Goal: Transaction & Acquisition: Purchase product/service

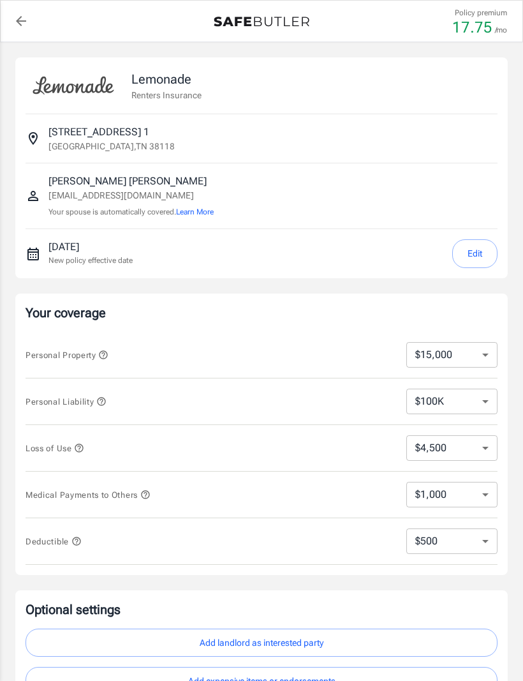
select select "15000"
select select "500"
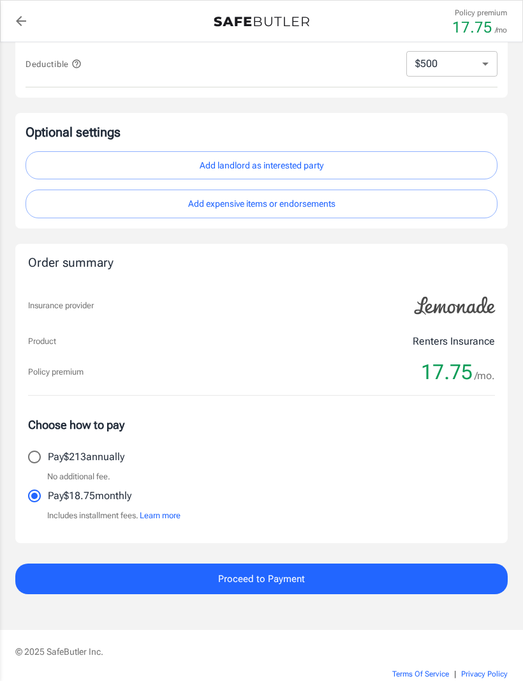
scroll to position [478, 0]
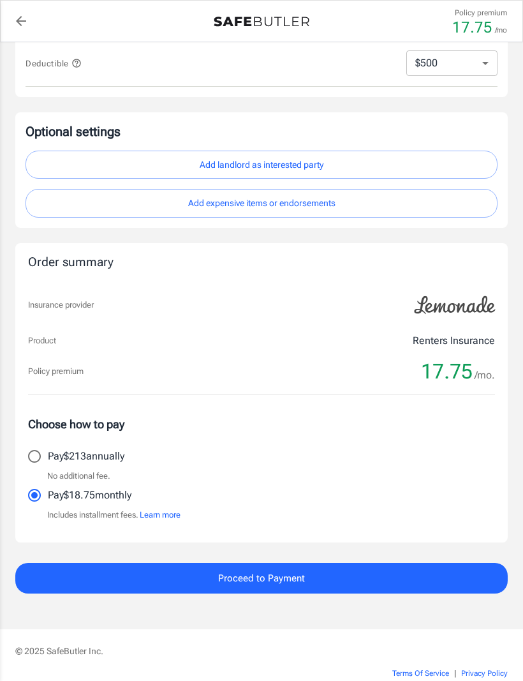
click at [21, 464] on label "Pay $213 annually" at bounding box center [253, 456] width 464 height 27
click at [21, 464] on input "Pay $213 annually" at bounding box center [34, 456] width 27 height 27
radio input "true"
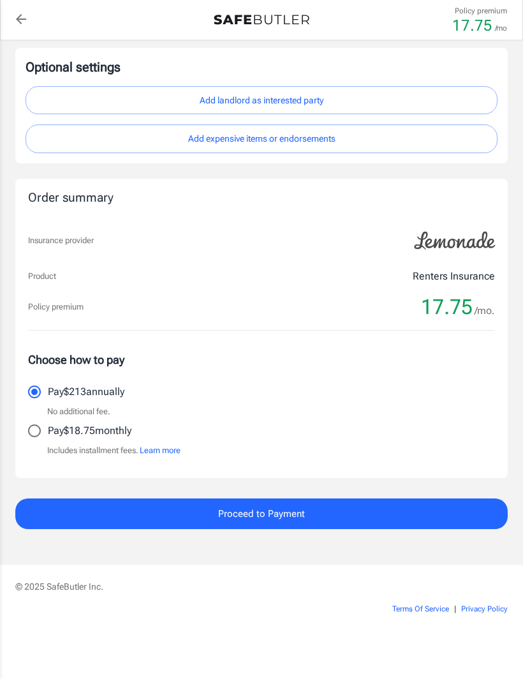
scroll to position [540, 0]
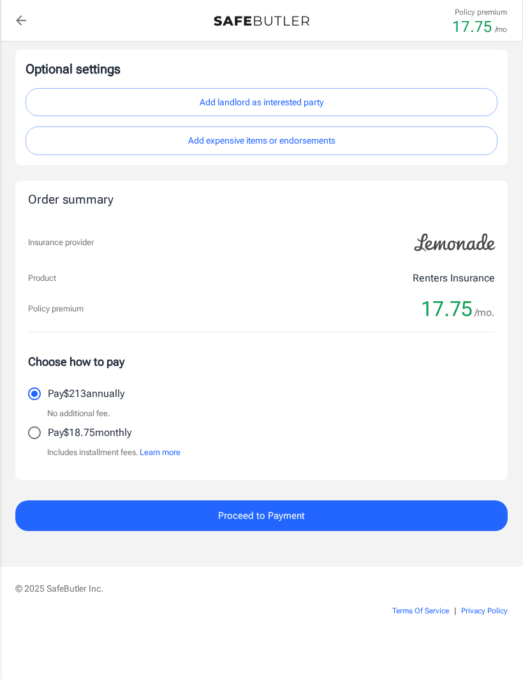
click at [41, 436] on input "Pay $18.75 monthly" at bounding box center [34, 433] width 27 height 27
radio input "true"
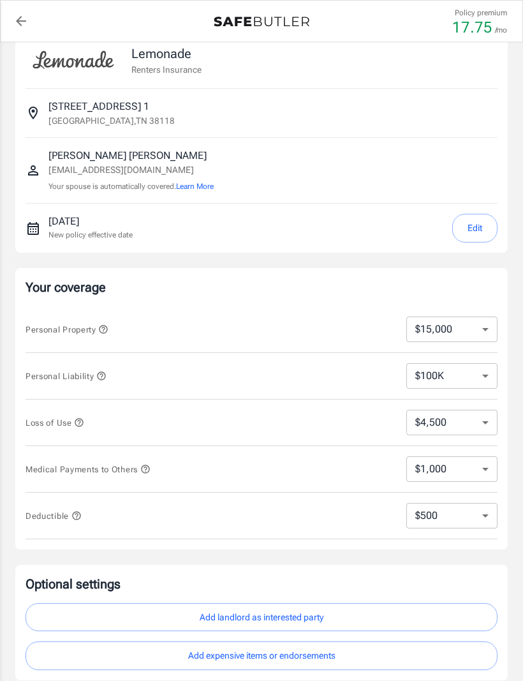
scroll to position [26, 0]
click at [459, 337] on select "$10,000 $15,000 $20,000 $25,000 $30,000 $40,000 $50,000 $100K $150K $200K $250K" at bounding box center [451, 329] width 91 height 26
select select "10000"
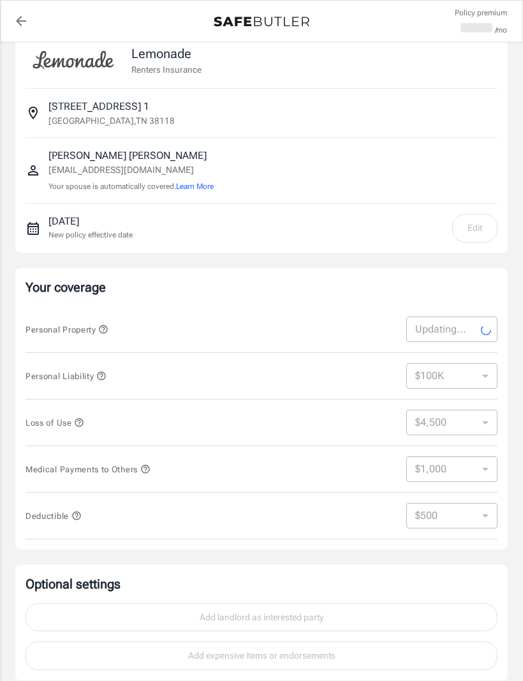
select select "10000"
select select "3000"
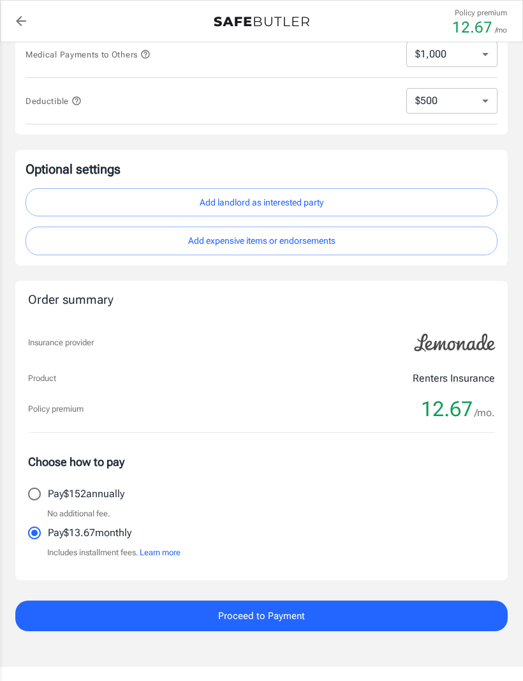
scroll to position [444, 0]
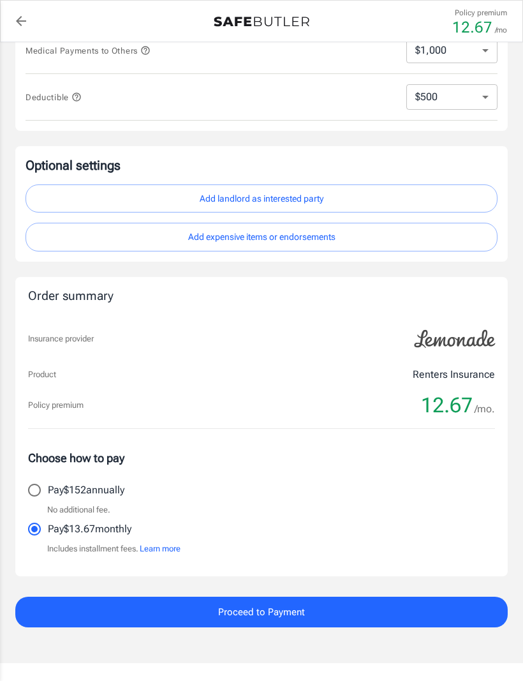
click at [455, 607] on button "Proceed to Payment" at bounding box center [261, 611] width 492 height 31
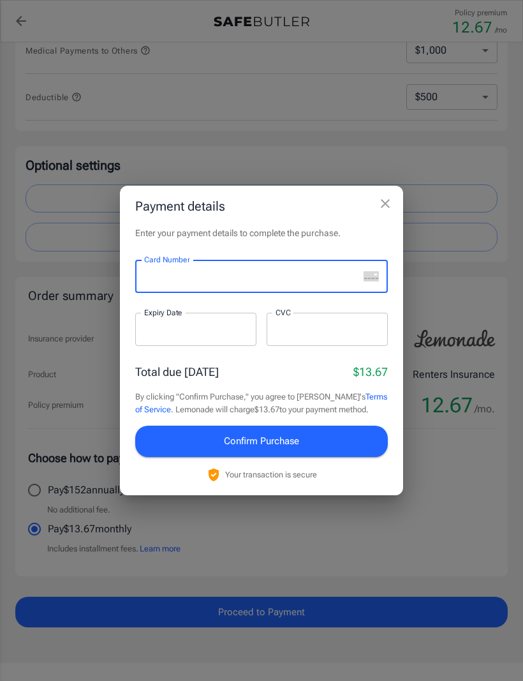
scroll to position [443, 0]
click at [151, 346] on div at bounding box center [195, 329] width 121 height 33
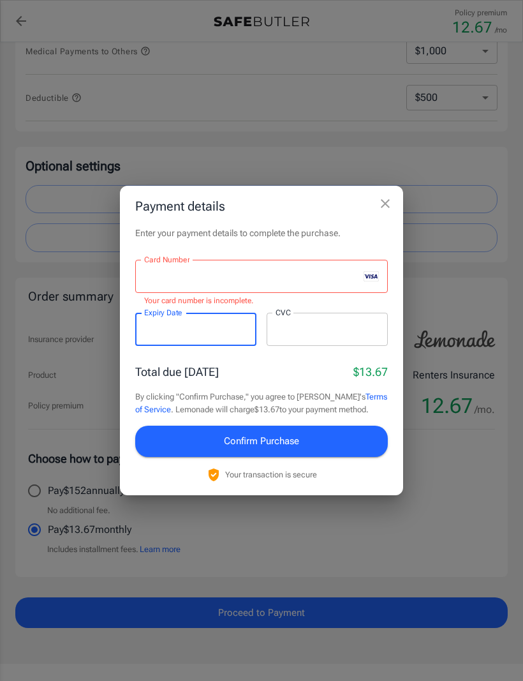
scroll to position [444, 0]
click at [315, 283] on iframe at bounding box center [251, 276] width 214 height 12
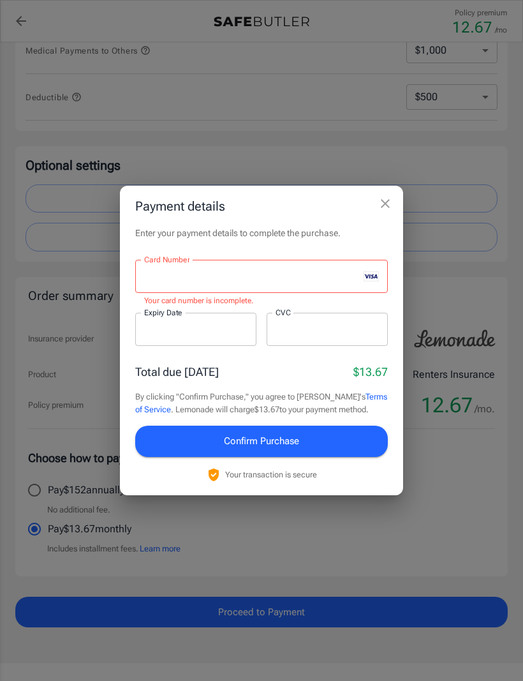
scroll to position [443, 0]
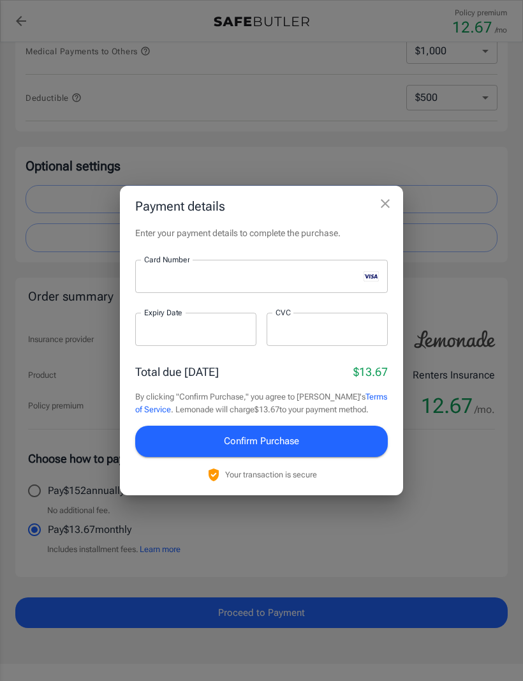
click at [152, 335] on iframe at bounding box center [195, 329] width 103 height 12
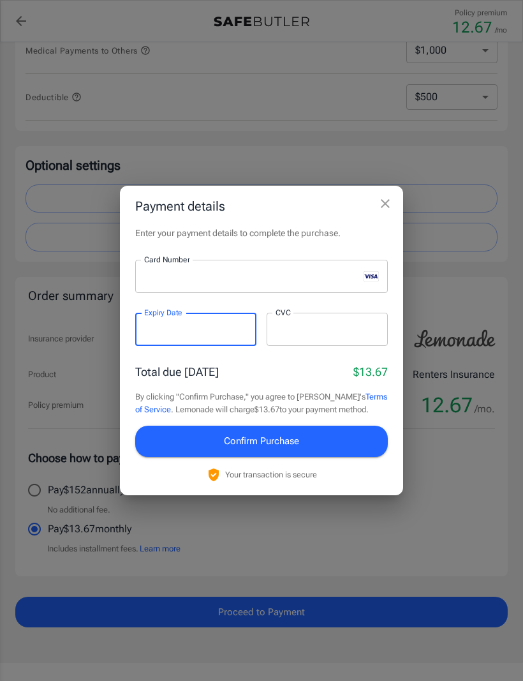
click at [152, 346] on div at bounding box center [195, 329] width 121 height 33
click at [156, 318] on label "Expiry Date" at bounding box center [163, 312] width 38 height 11
click at [366, 346] on div at bounding box center [327, 329] width 121 height 33
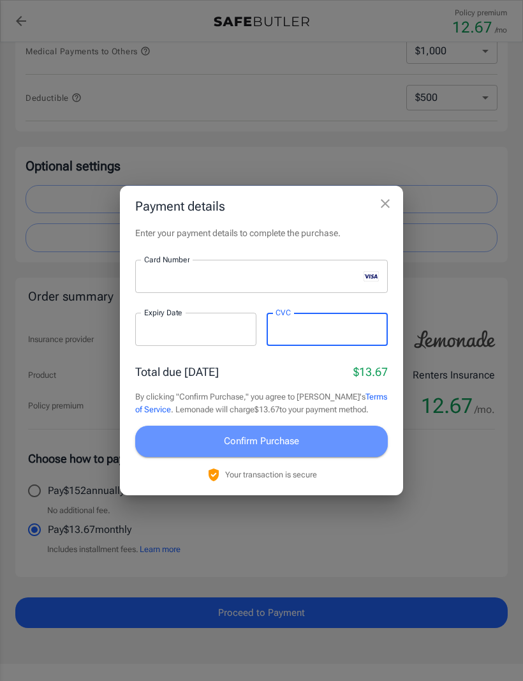
click at [356, 456] on button "Confirm Purchase" at bounding box center [261, 440] width 253 height 31
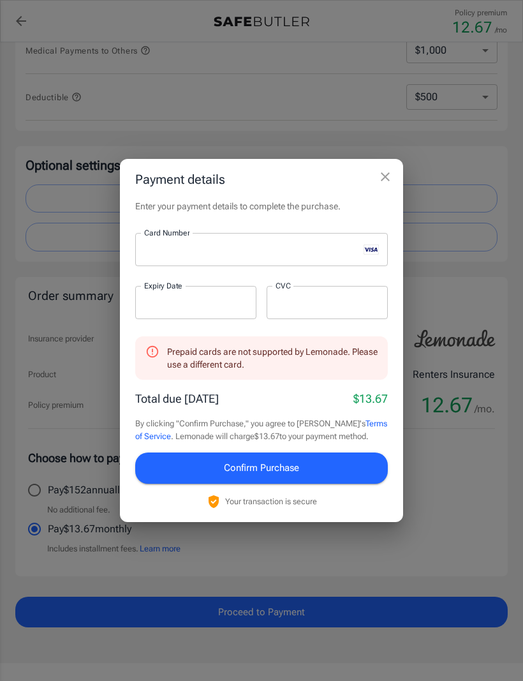
scroll to position [465, 0]
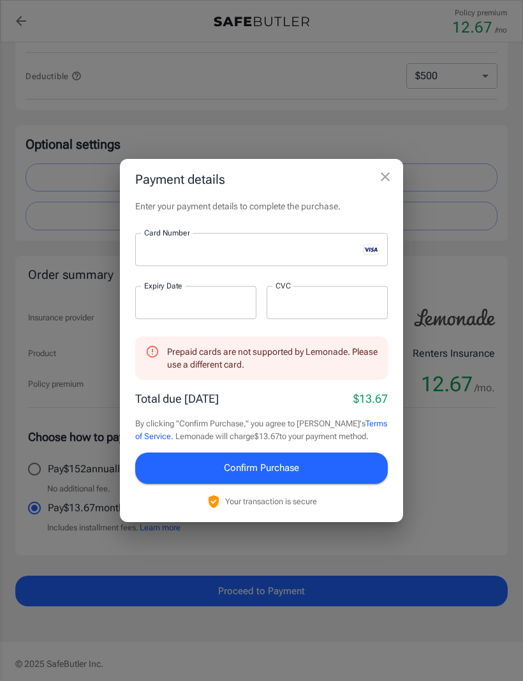
click at [363, 448] on div "Prepaid cards are not supported by Lemonade. Please use a different card. Total…" at bounding box center [261, 422] width 253 height 172
click at [360, 457] on button "Confirm Purchase" at bounding box center [261, 467] width 253 height 31
click at [291, 256] on iframe at bounding box center [251, 250] width 214 height 12
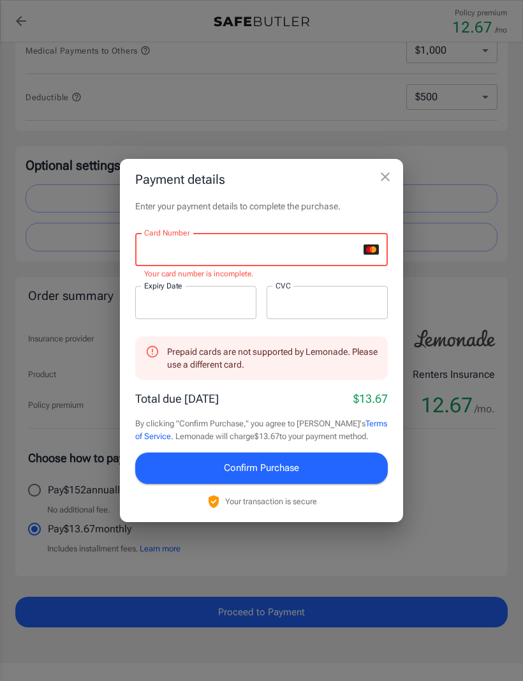
scroll to position [443, 0]
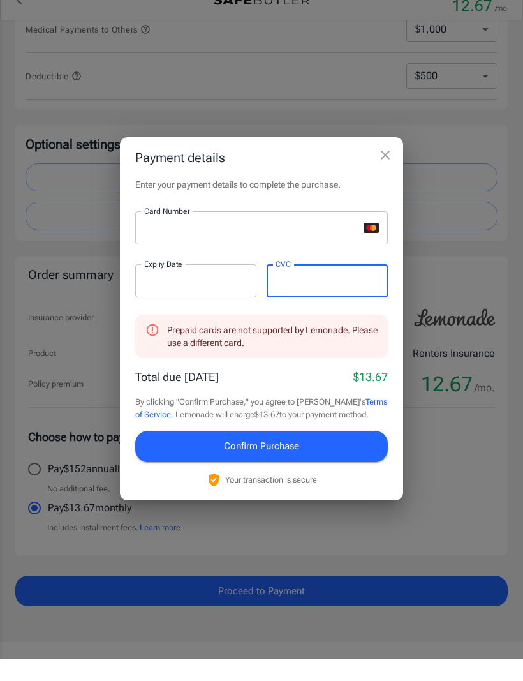
click at [326, 461] on button "Confirm Purchase" at bounding box center [261, 467] width 253 height 31
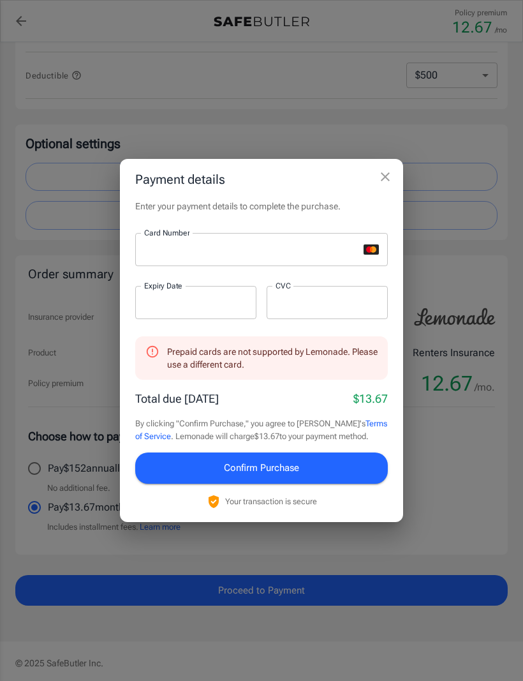
click at [383, 184] on icon "close" at bounding box center [385, 176] width 15 height 15
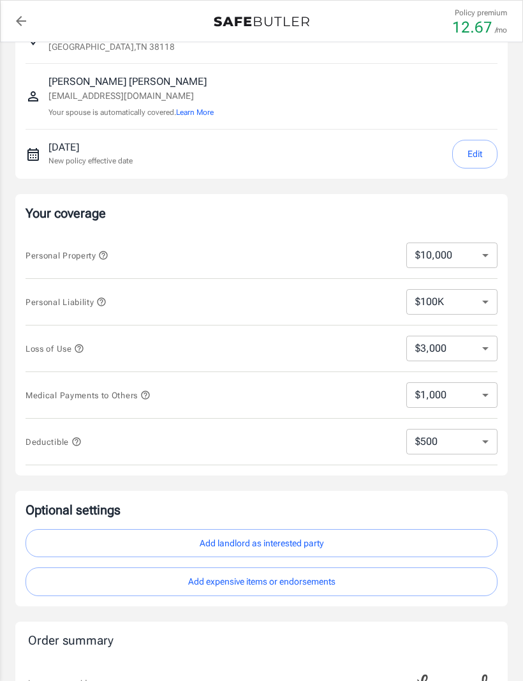
scroll to position [0, 0]
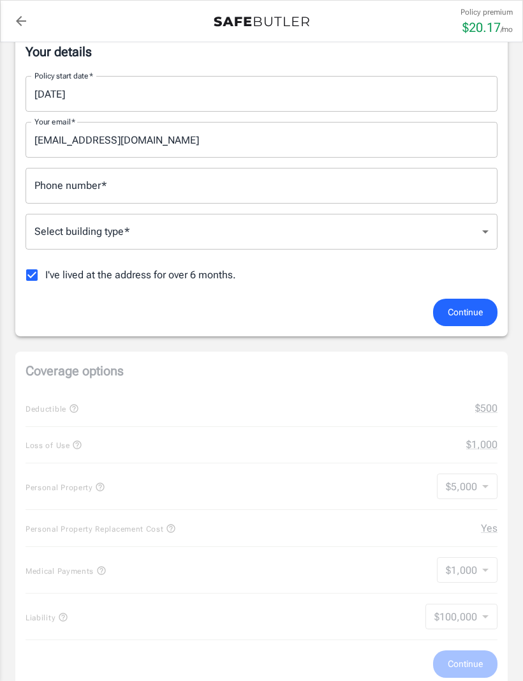
scroll to position [220, 0]
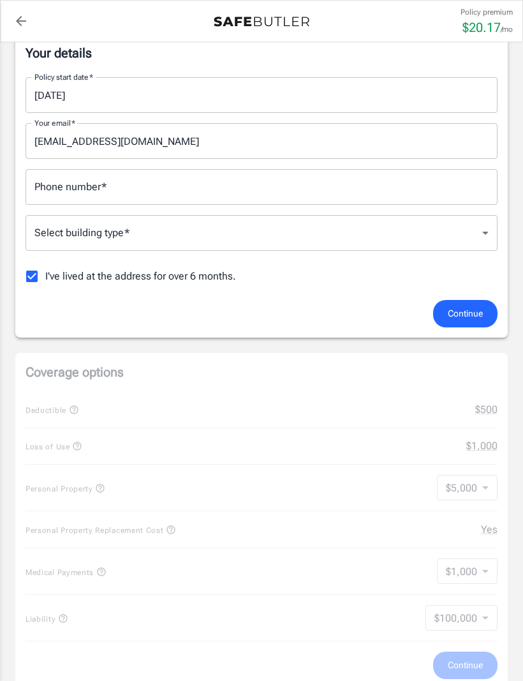
click at [485, 578] on div "Coverage options Deductible $500 Loss of Use $1,000 Personal Property $5,000 50…" at bounding box center [261, 521] width 492 height 336
click at [455, 320] on span "Continue" at bounding box center [465, 314] width 35 height 16
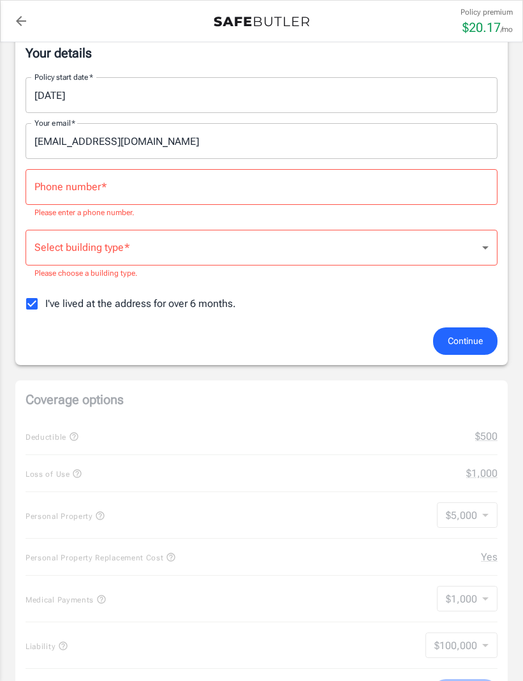
click at [97, 202] on input "Phone number   *" at bounding box center [262, 187] width 472 height 36
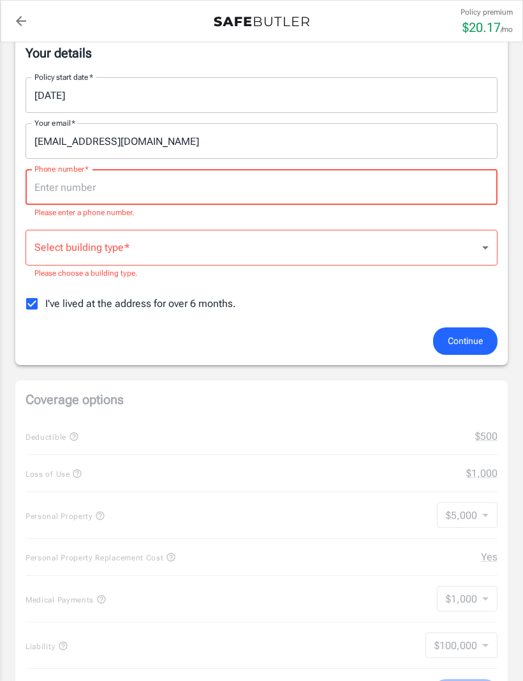
scroll to position [219, 0]
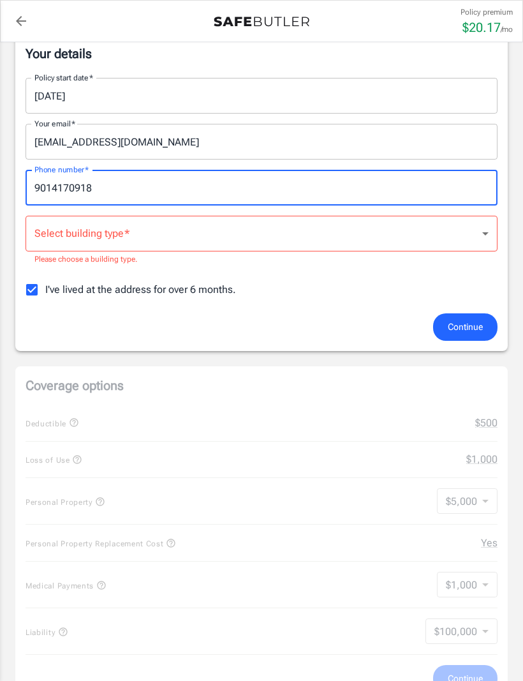
type input "9014170918"
click at [433, 227] on body "Policy premium $ 20.17 /mo Liberty Mutual Renters Insurance [STREET_ADDRESS] Yo…" at bounding box center [261, 611] width 523 height 1660
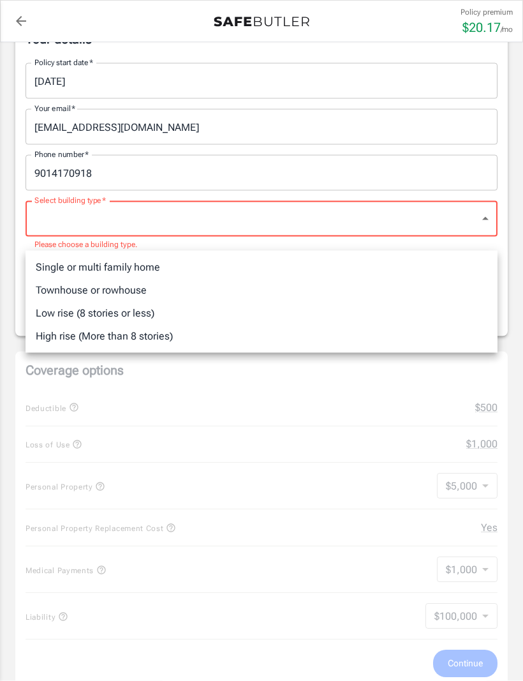
scroll to position [232, 0]
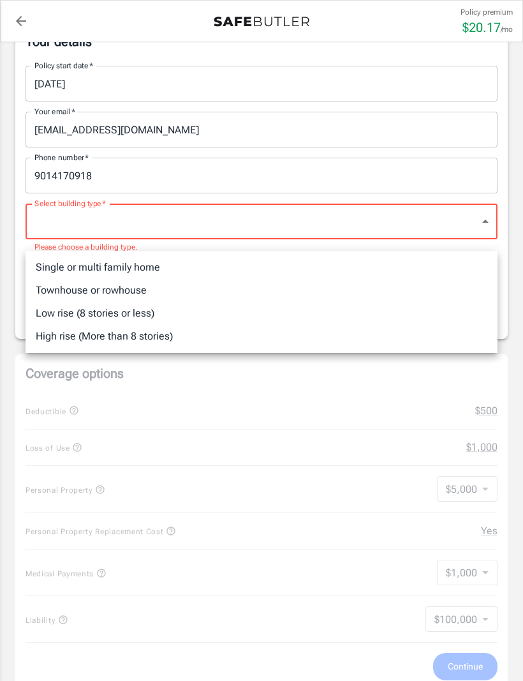
click at [149, 269] on li "Single or multi family home" at bounding box center [262, 267] width 472 height 23
type input "singlefamily"
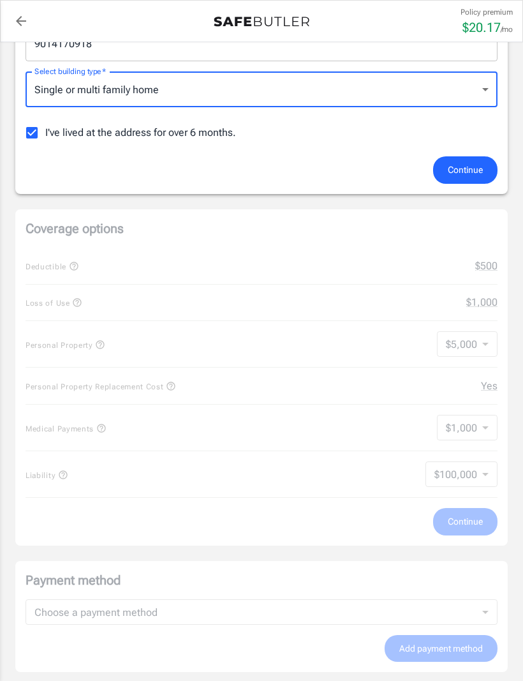
scroll to position [365, 0]
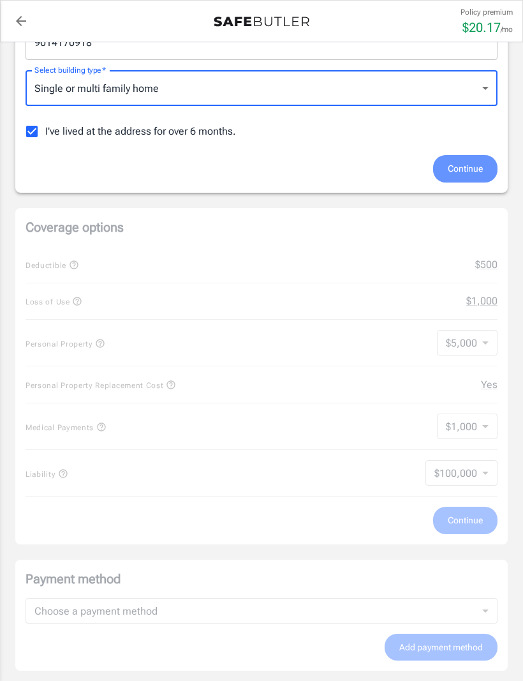
click at [483, 163] on button "Continue" at bounding box center [465, 168] width 64 height 27
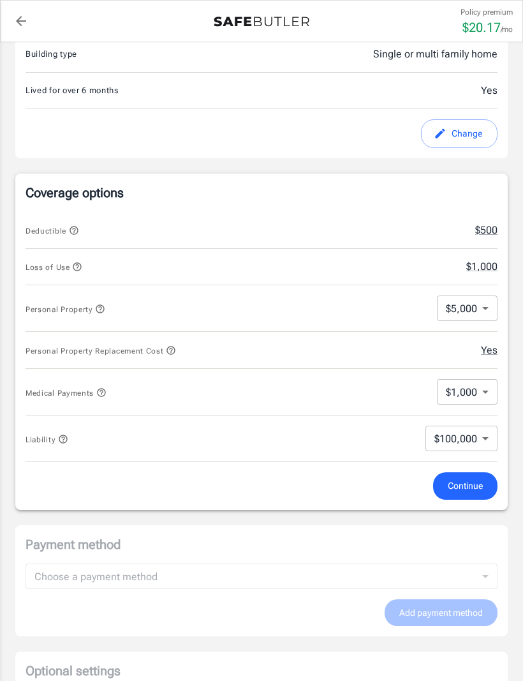
scroll to position [365, 0]
click at [454, 315] on body "Policy premium $ 20.17 /mo Liberty Mutual Renters Insurance [STREET_ADDRESS] Yo…" at bounding box center [261, 441] width 523 height 1613
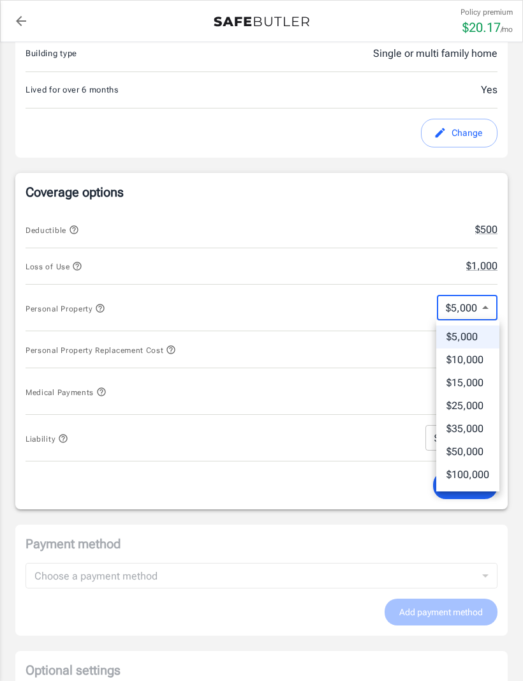
click at [476, 468] on li "$100,000" at bounding box center [467, 474] width 63 height 23
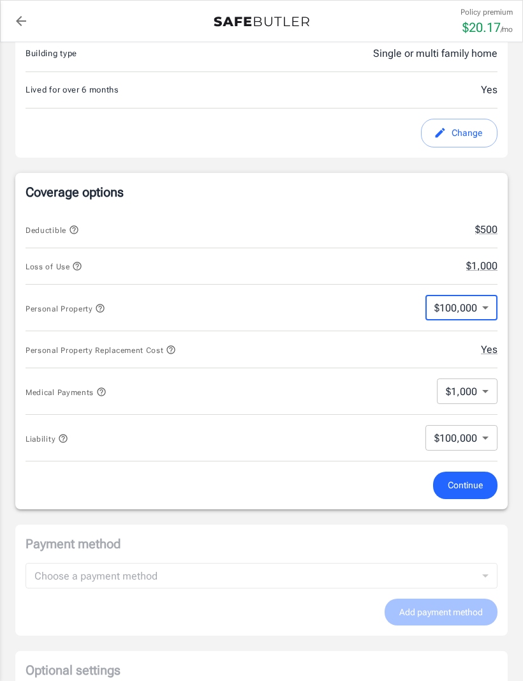
click at [485, 301] on body "Policy premium $ 20.17 /mo Liberty Mutual Renters Insurance [STREET_ADDRESS] Yo…" at bounding box center [261, 441] width 523 height 1613
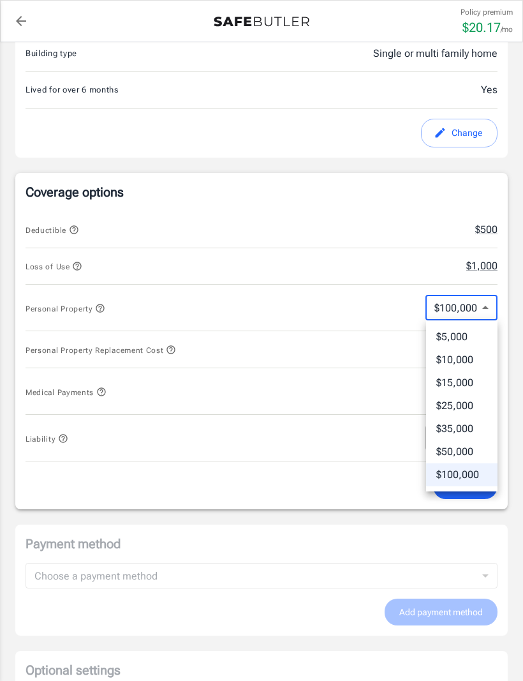
click at [469, 337] on li "$5,000" at bounding box center [461, 336] width 71 height 23
type input "5000"
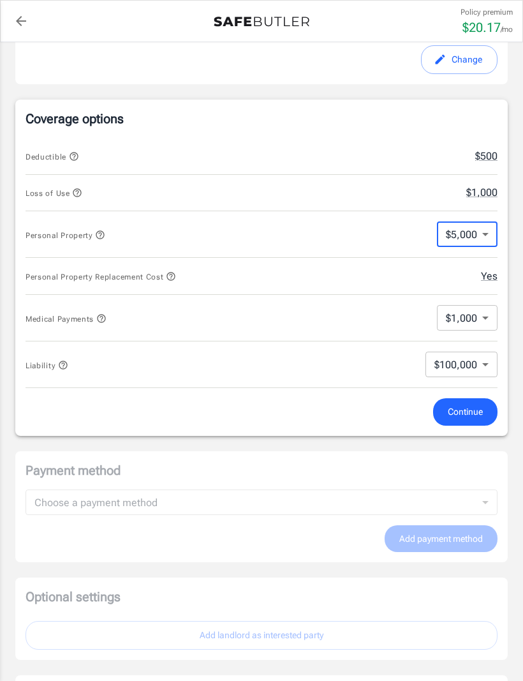
click at [472, 416] on span "Continue" at bounding box center [465, 412] width 35 height 16
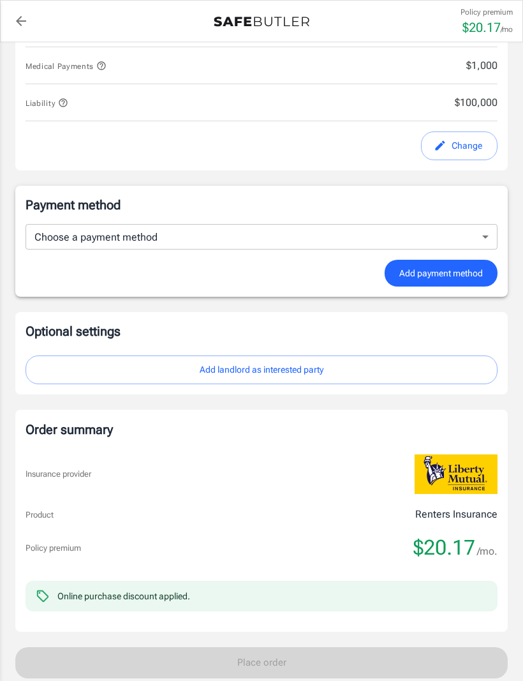
scroll to position [686, 0]
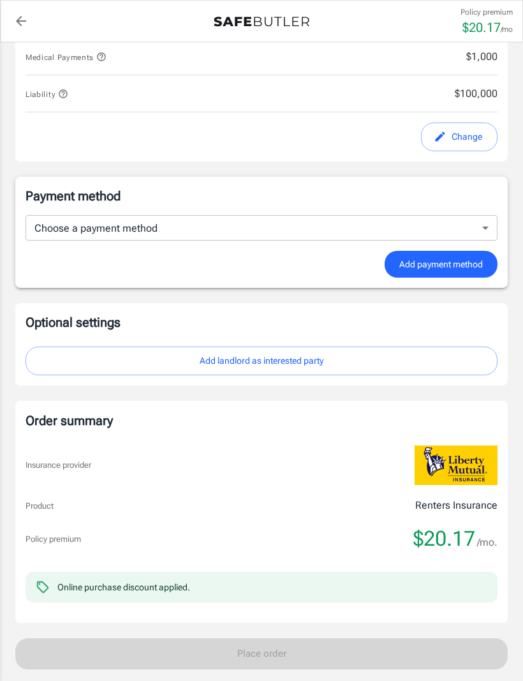
click at [440, 234] on body "Policy premium $ 20.17 /mo Liberty Mutual Renters Insurance [STREET_ADDRESS] Yo…" at bounding box center [261, 107] width 523 height 1586
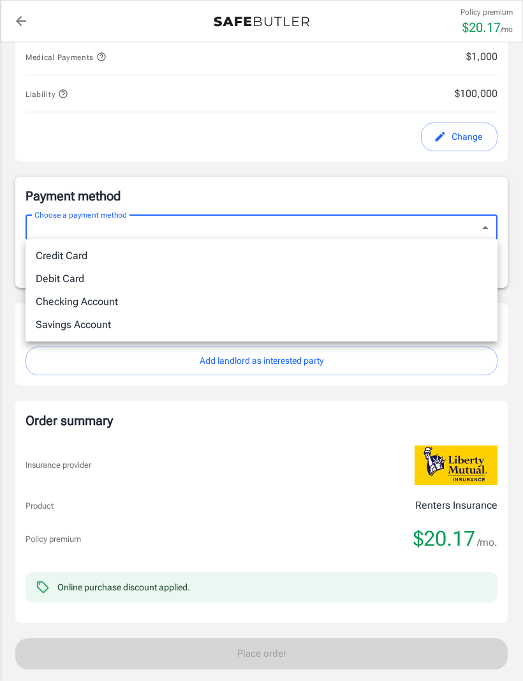
click at [395, 298] on li "Checking Account" at bounding box center [262, 301] width 472 height 23
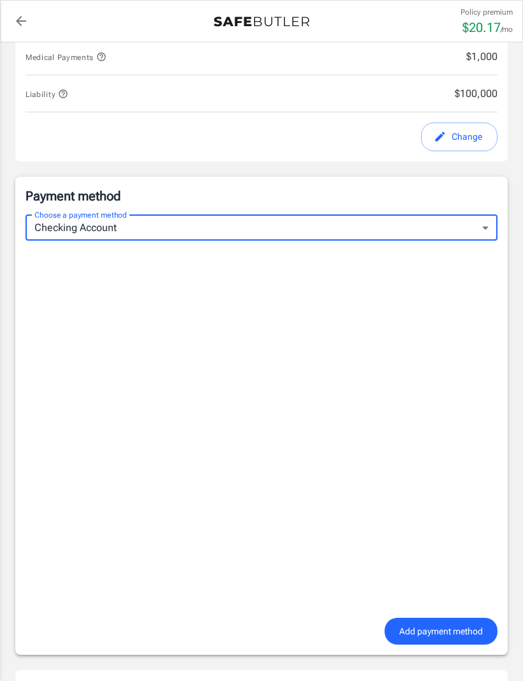
click at [428, 207] on div "Payment method Choose a payment method Checking Account checking Choose a payme…" at bounding box center [262, 416] width 472 height 458
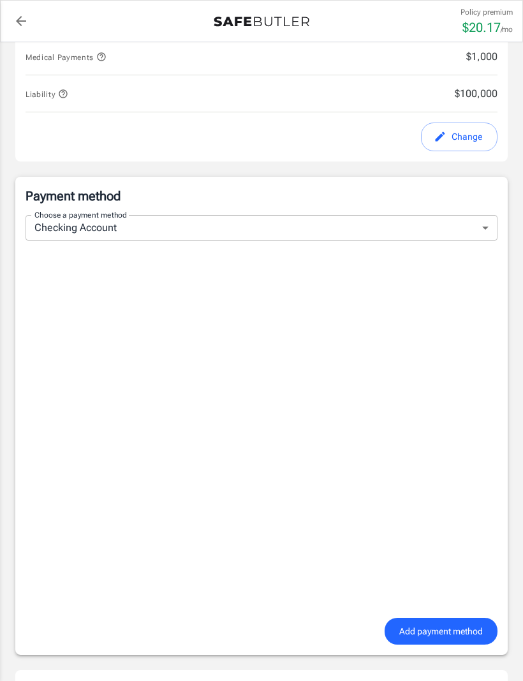
click at [416, 225] on body "Policy premium $ 20.17 /mo Liberty Mutual Renters Insurance [STREET_ADDRESS] Yo…" at bounding box center [261, 340] width 523 height 2053
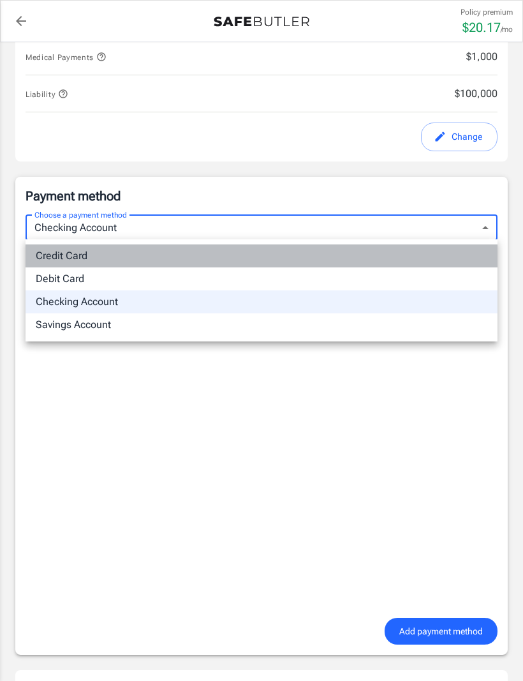
click at [362, 260] on li "Credit Card" at bounding box center [262, 255] width 472 height 23
type input "credit"
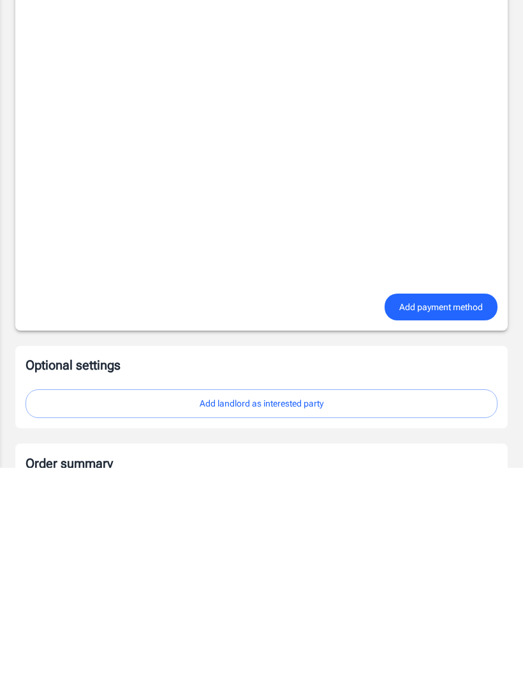
scroll to position [966, 0]
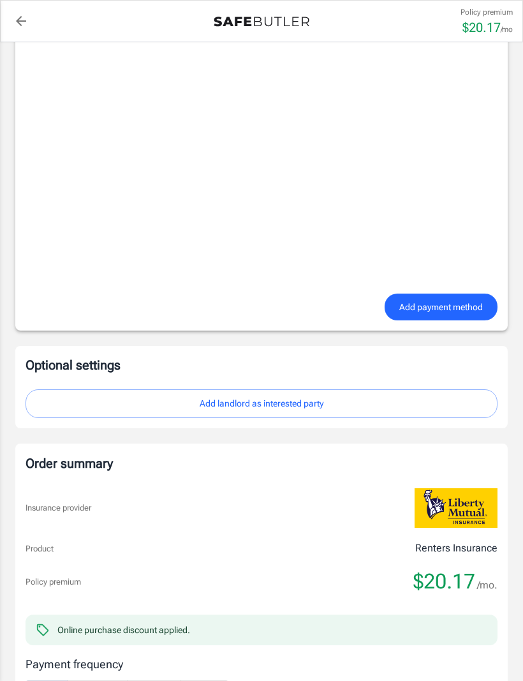
click at [45, 291] on div at bounding box center [262, 131] width 472 height 323
click at [457, 316] on button "Add payment method" at bounding box center [441, 306] width 113 height 27
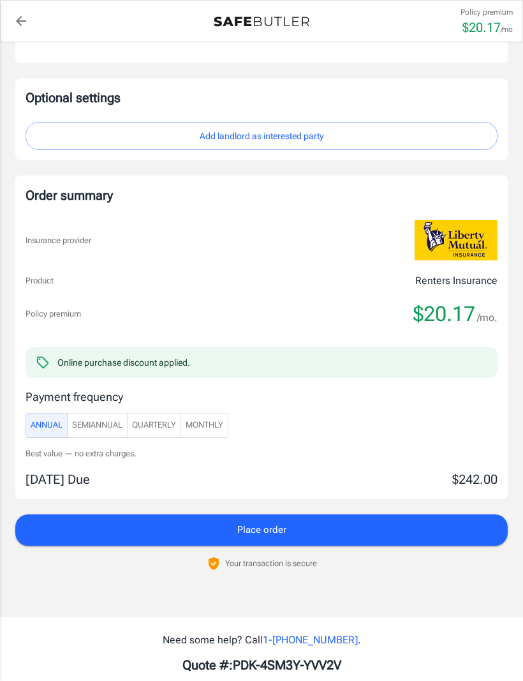
scroll to position [908, 0]
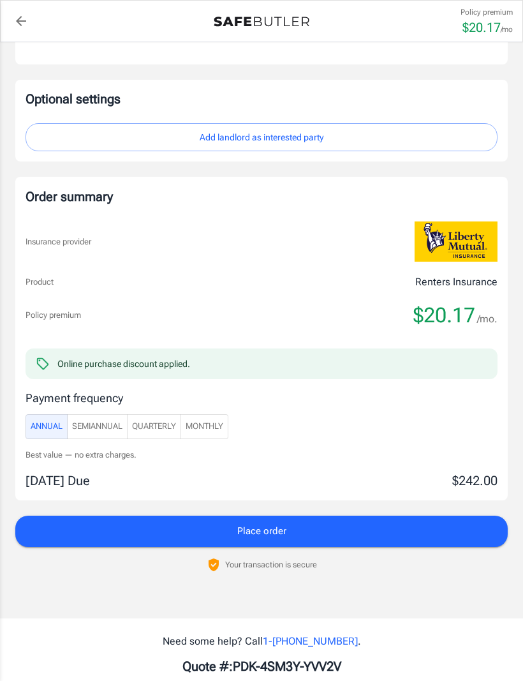
click at [219, 429] on span "Monthly" at bounding box center [205, 426] width 38 height 15
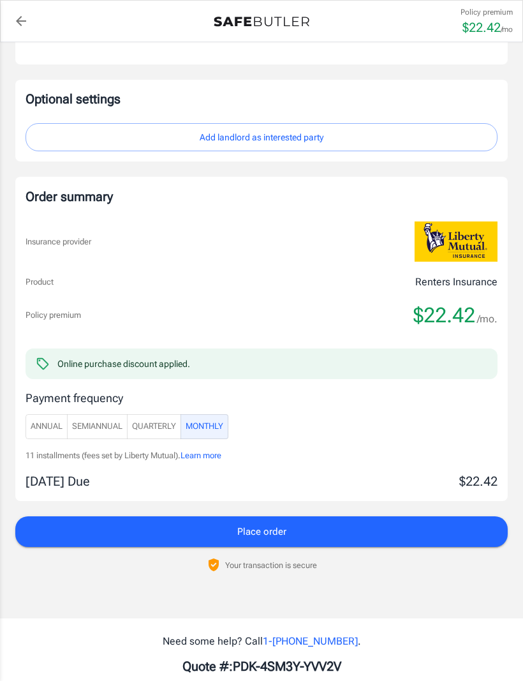
click at [170, 420] on span "Quarterly" at bounding box center [154, 426] width 44 height 15
click at [102, 425] on span "SemiAnnual" at bounding box center [97, 426] width 50 height 15
click at [58, 419] on span "Annual" at bounding box center [47, 426] width 32 height 15
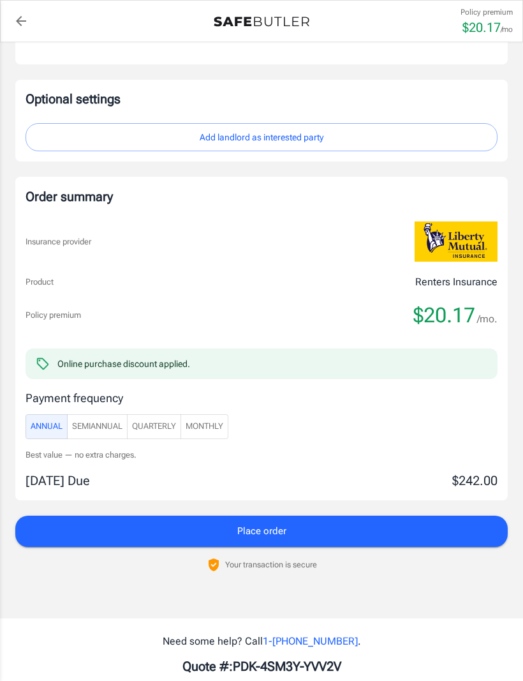
click at [217, 421] on span "Monthly" at bounding box center [205, 426] width 38 height 15
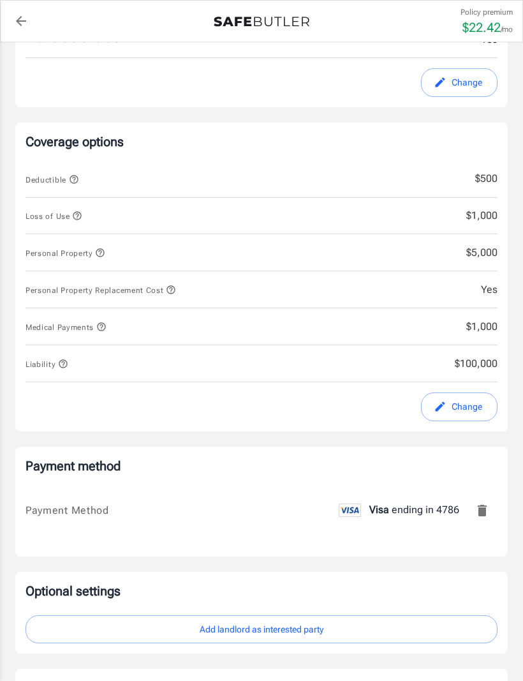
scroll to position [416, 0]
click at [483, 330] on span "$1,000" at bounding box center [442, 325] width 112 height 15
click at [461, 410] on button "Change" at bounding box center [459, 406] width 77 height 29
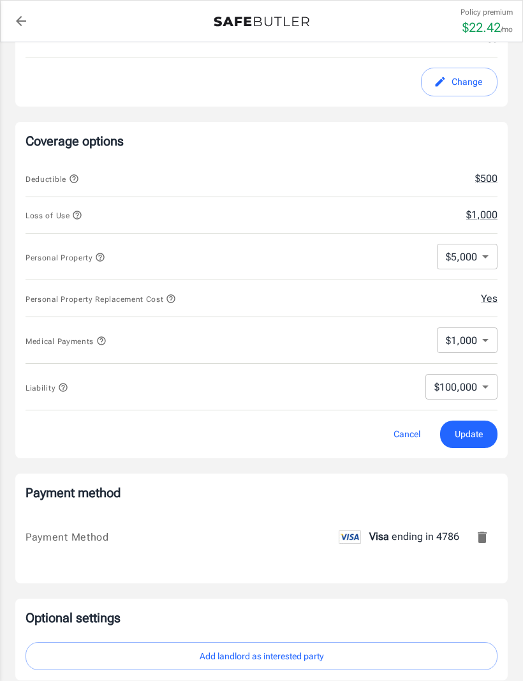
click at [492, 176] on button "$500" at bounding box center [486, 178] width 22 height 15
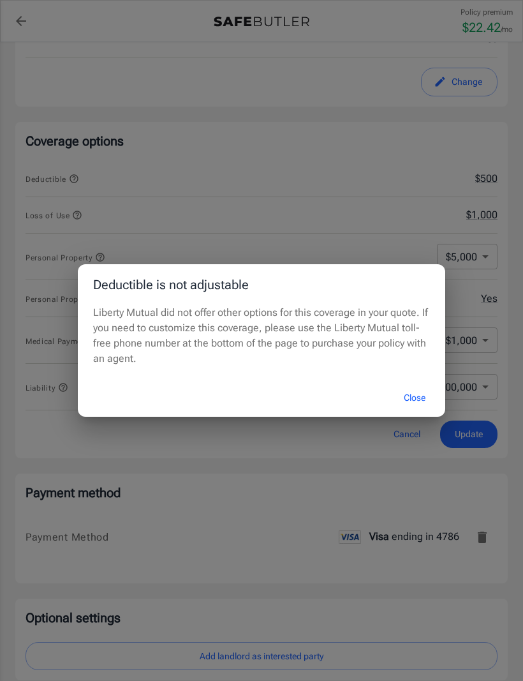
click at [414, 409] on button "Close" at bounding box center [414, 397] width 51 height 27
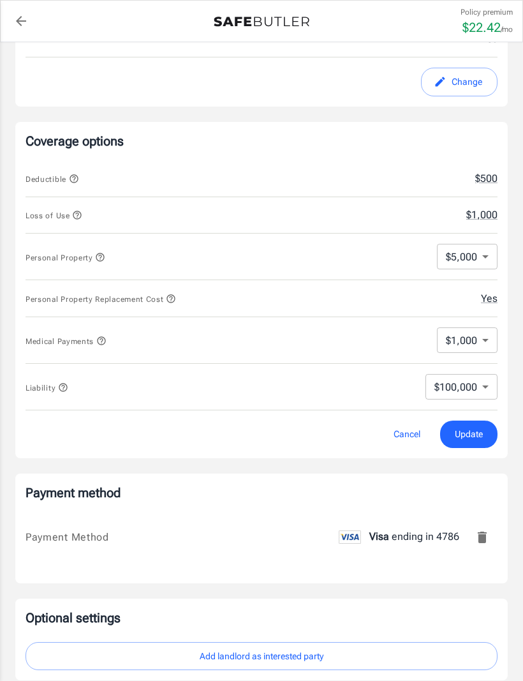
click at [483, 260] on body "Policy premium $ 22.42 /mo Liberty Mutual Renters Insurance [STREET_ADDRESS] Yo…" at bounding box center [261, 440] width 523 height 1713
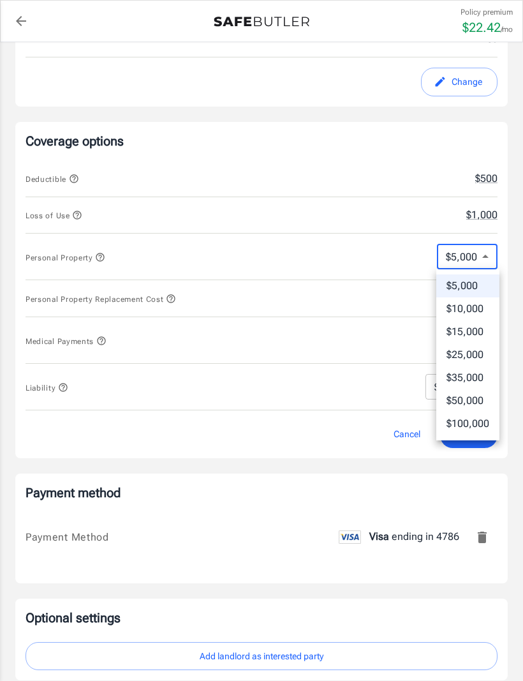
click at [475, 291] on li "$5,000" at bounding box center [467, 285] width 63 height 23
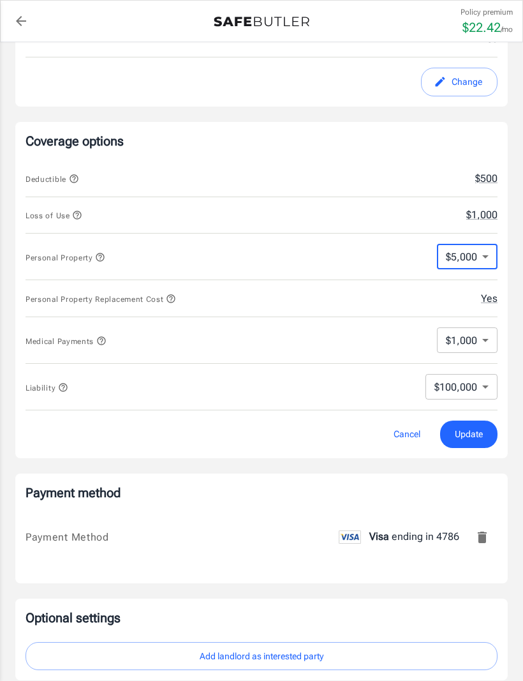
click at [492, 306] on button "Yes" at bounding box center [489, 298] width 17 height 15
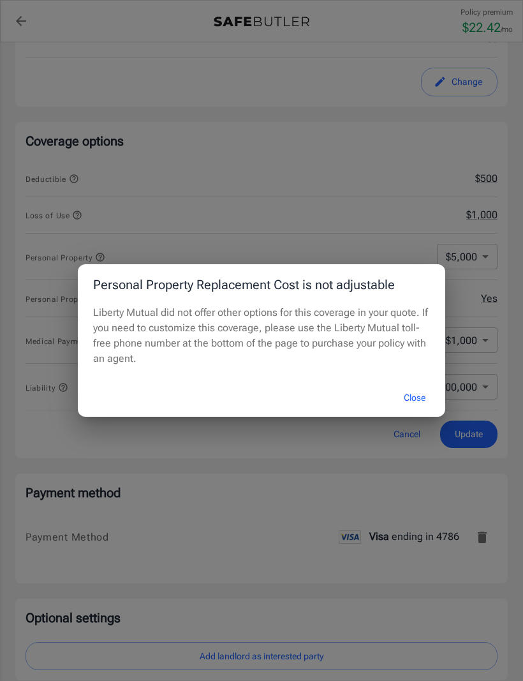
click at [414, 391] on button "Close" at bounding box center [414, 397] width 51 height 27
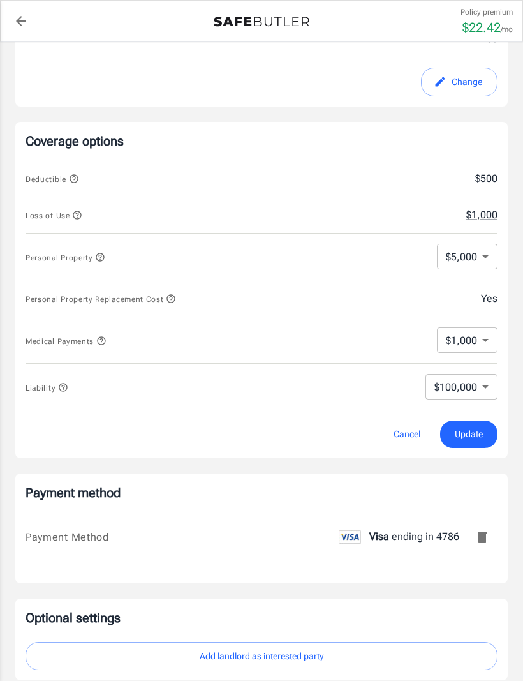
click at [474, 337] on body "Policy premium $ 22.42 /mo Liberty Mutual Renters Insurance [STREET_ADDRESS] Yo…" at bounding box center [261, 440] width 523 height 1713
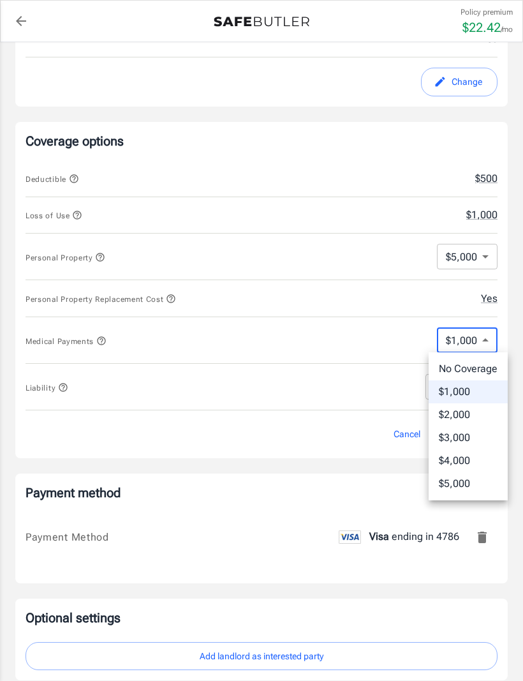
click at [467, 362] on li "No Coverage" at bounding box center [468, 368] width 79 height 23
type input "No Coverage"
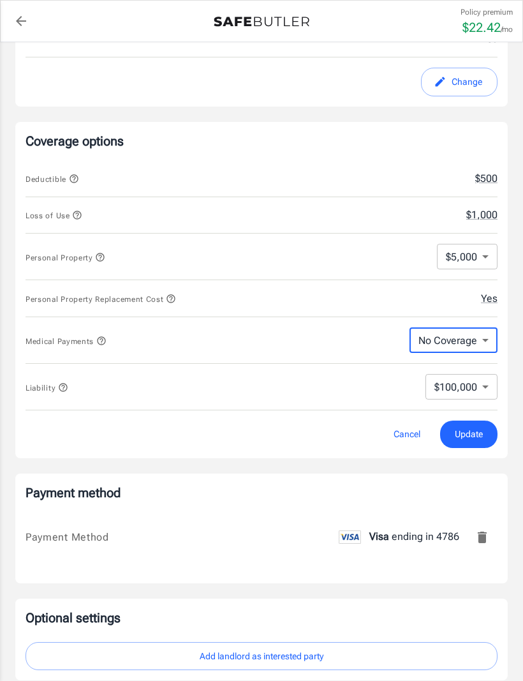
click at [469, 397] on body "Policy premium $ 22.42 /mo Liberty Mutual Renters Insurance [STREET_ADDRESS] Yo…" at bounding box center [261, 440] width 523 height 1713
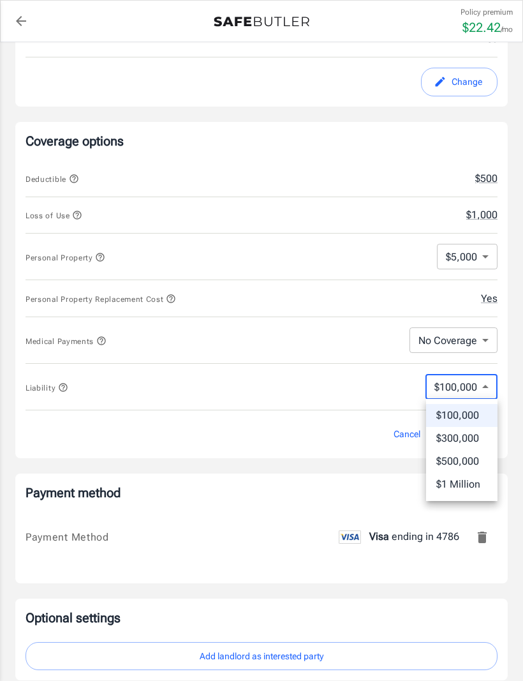
click at [378, 374] on div at bounding box center [261, 340] width 523 height 681
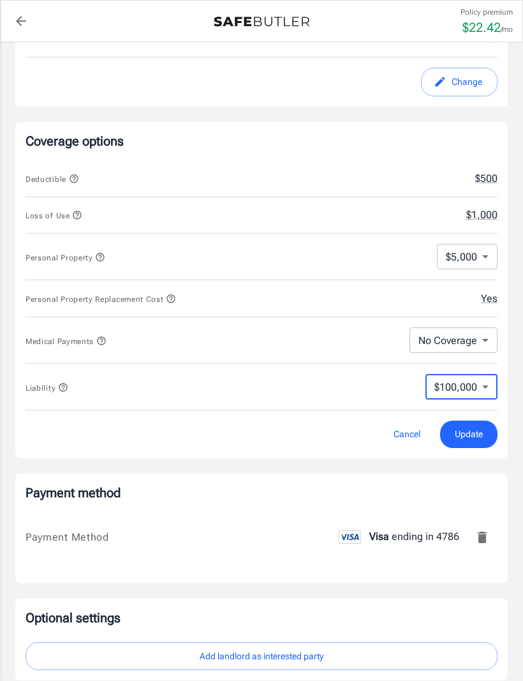
click at [472, 434] on span "Update" at bounding box center [469, 434] width 28 height 16
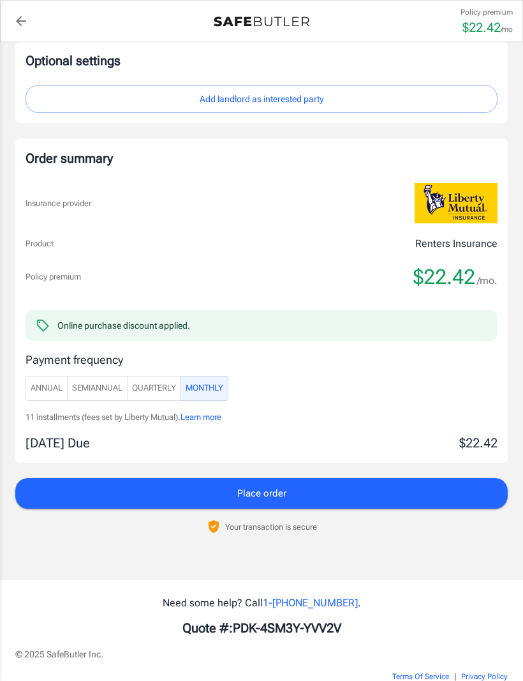
scroll to position [946, 0]
click at [54, 385] on span "Annual" at bounding box center [47, 388] width 32 height 15
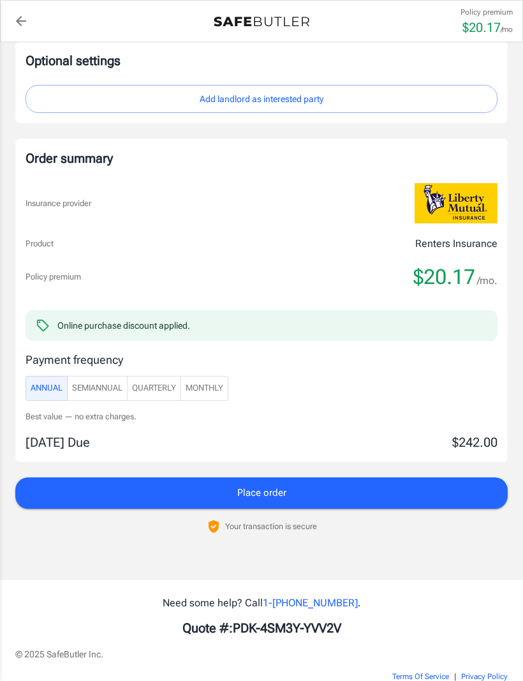
click at [108, 385] on span "SemiAnnual" at bounding box center [97, 388] width 50 height 15
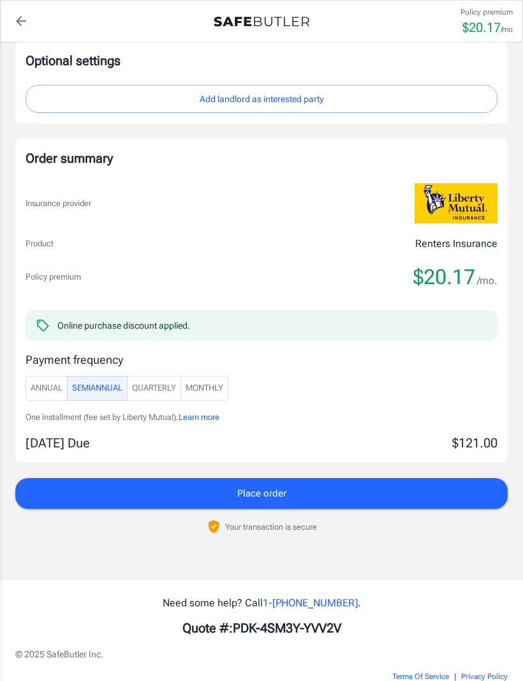
click at [206, 397] on button "Monthly" at bounding box center [205, 388] width 48 height 25
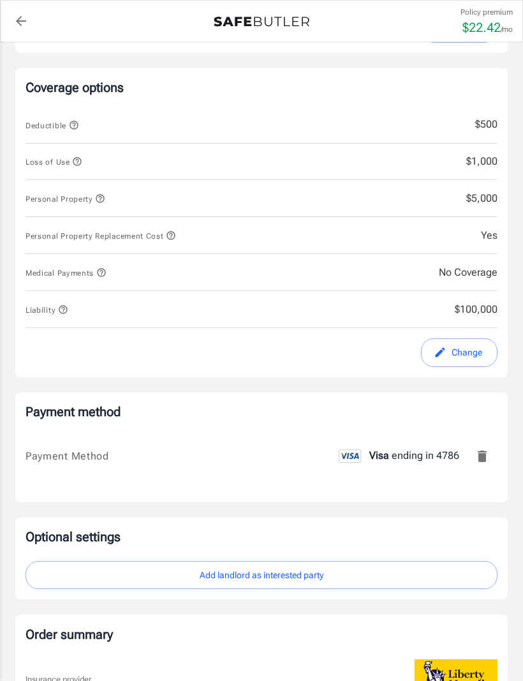
scroll to position [467, 0]
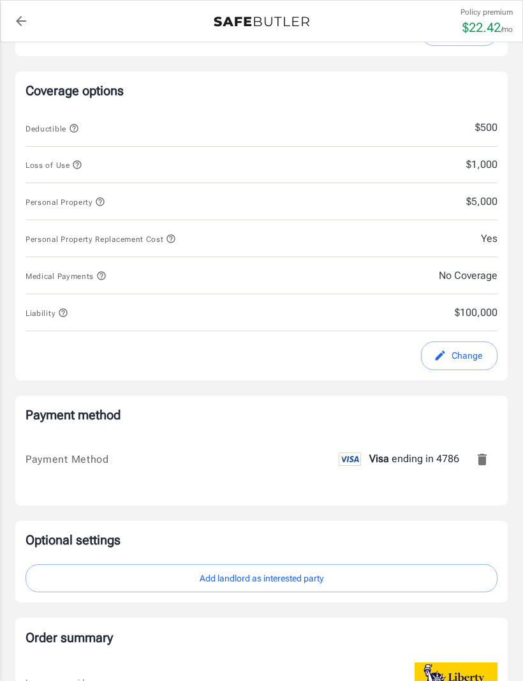
click at [450, 273] on span "No Coverage" at bounding box center [442, 275] width 112 height 15
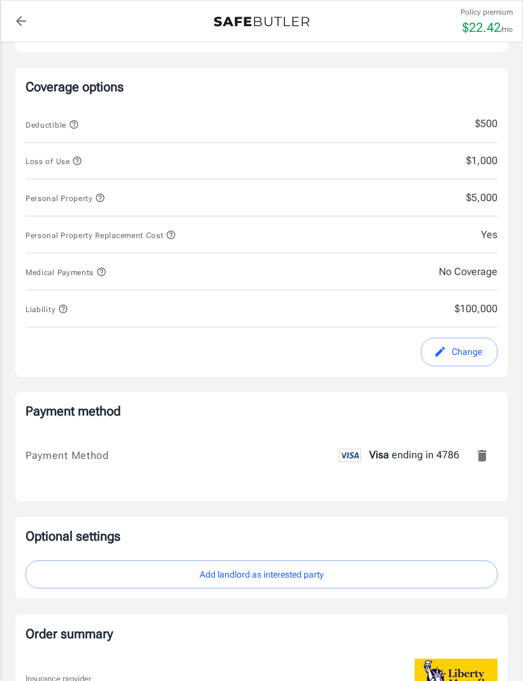
click at [457, 276] on span "No Coverage" at bounding box center [442, 271] width 112 height 15
click at [450, 353] on button "Change" at bounding box center [459, 351] width 77 height 29
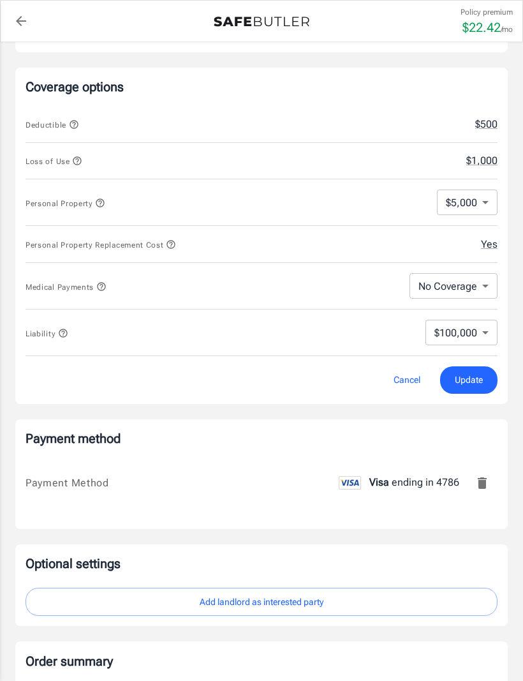
click at [475, 280] on body "Policy premium $ 22.42 /mo Liberty Mutual Renters Insurance [STREET_ADDRESS] Yo…" at bounding box center [261, 385] width 523 height 1713
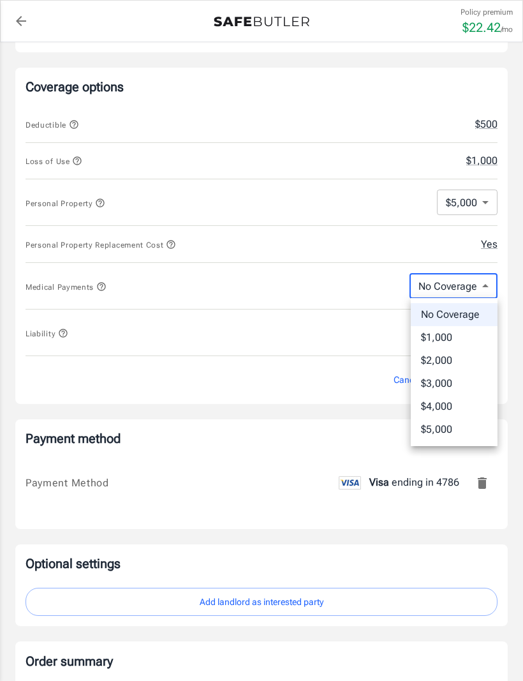
click at [474, 333] on li "$1,000" at bounding box center [454, 337] width 87 height 23
type input "1000"
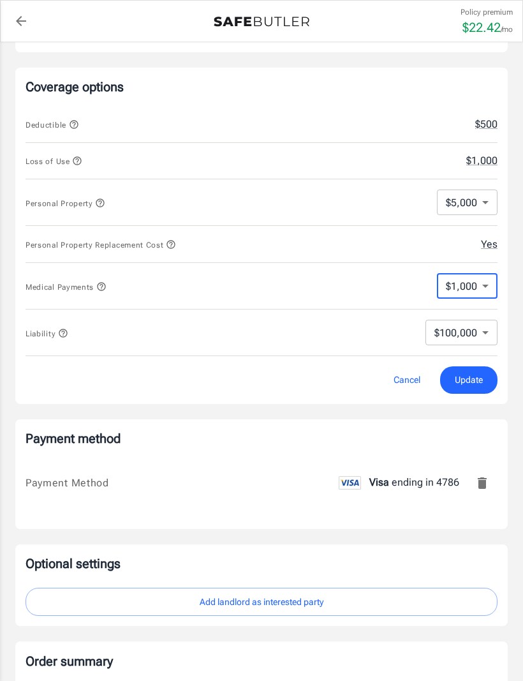
click at [485, 375] on button "Update" at bounding box center [468, 379] width 57 height 27
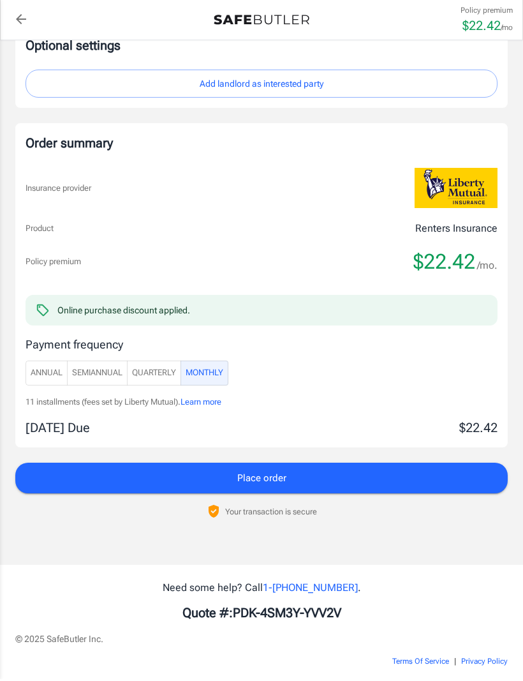
scroll to position [959, 0]
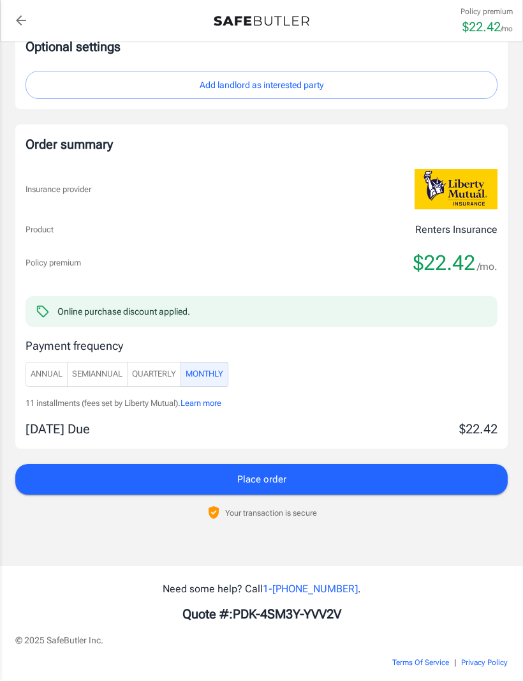
click at [409, 478] on button "Place order" at bounding box center [261, 479] width 492 height 31
